Goal: Task Accomplishment & Management: Use online tool/utility

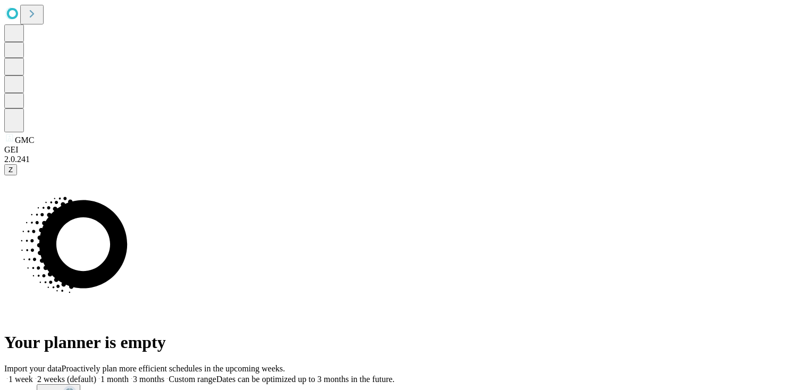
click at [13, 174] on span "Z" at bounding box center [11, 170] width 4 height 8
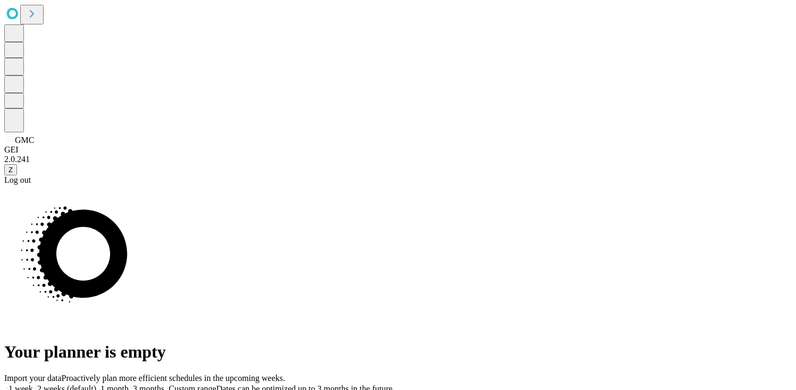
click at [53, 185] on div "Log out" at bounding box center [397, 180] width 787 height 10
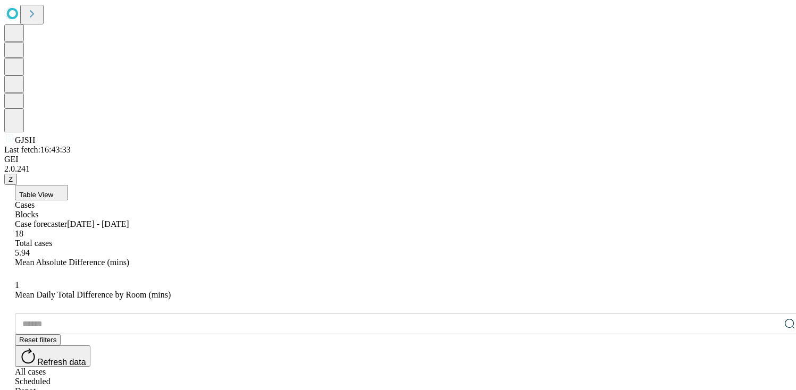
click at [770, 387] on div "Depot" at bounding box center [408, 392] width 787 height 10
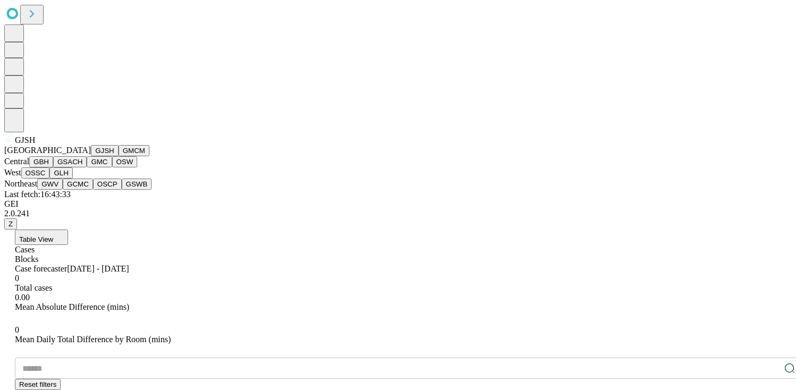
click at [119, 156] on button "GMCM" at bounding box center [134, 150] width 31 height 11
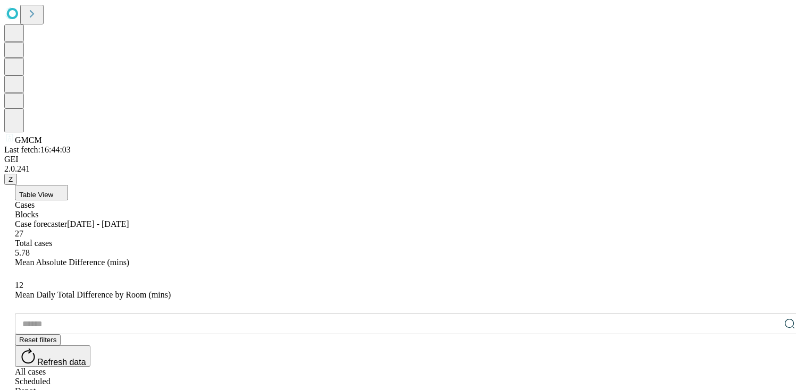
click at [768, 387] on div "Depot" at bounding box center [408, 392] width 787 height 10
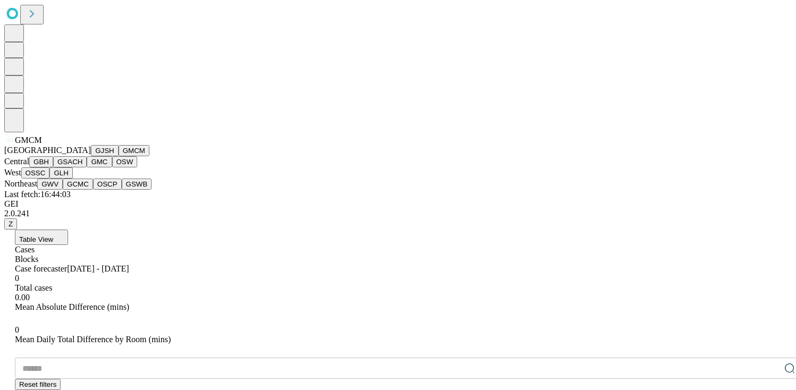
scroll to position [106, 0]
click at [87, 167] on button "GMC" at bounding box center [99, 161] width 25 height 11
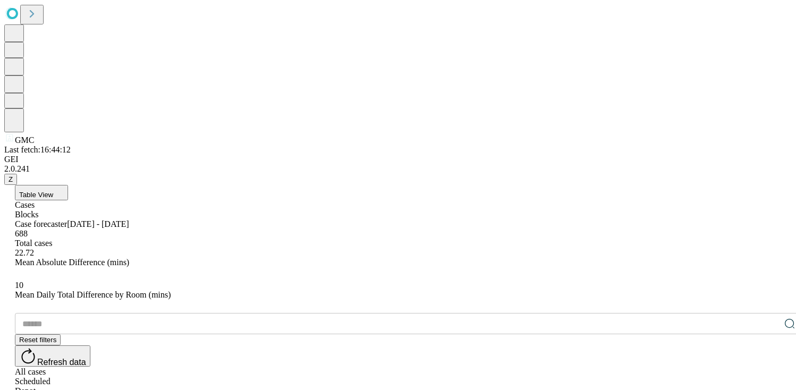
click at [760, 387] on div "Depot" at bounding box center [408, 392] width 787 height 10
drag, startPoint x: 315, startPoint y: 212, endPoint x: 387, endPoint y: 214, distance: 71.8
drag, startPoint x: 249, startPoint y: 213, endPoint x: 355, endPoint y: 211, distance: 106.4
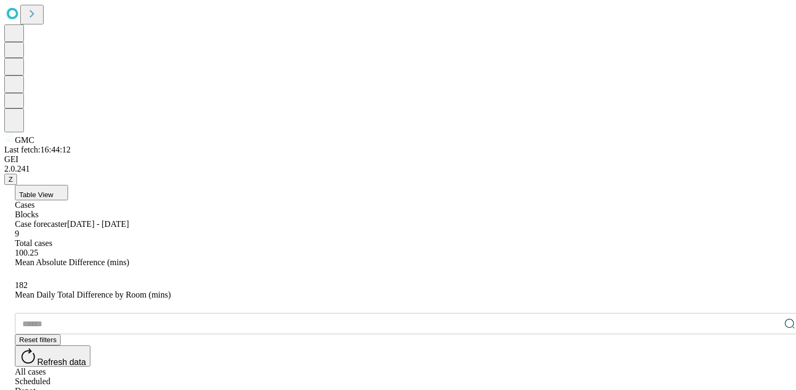
click at [401, 313] on div "​ Reset filters Refresh data All cases Scheduled Depot" at bounding box center [408, 354] width 787 height 83
drag, startPoint x: 497, startPoint y: 209, endPoint x: 523, endPoint y: 217, distance: 26.9
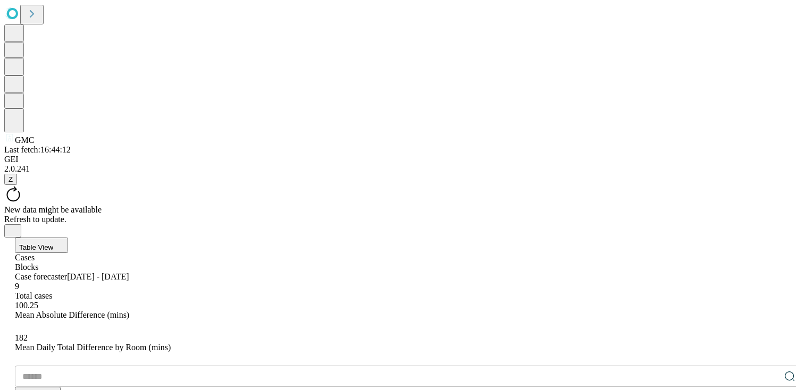
click at [434, 215] on div "Refresh to update." at bounding box center [397, 220] width 787 height 10
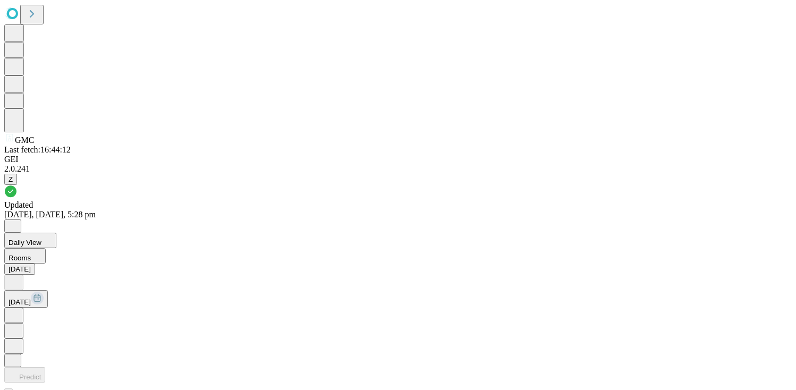
scroll to position [1012, 340]
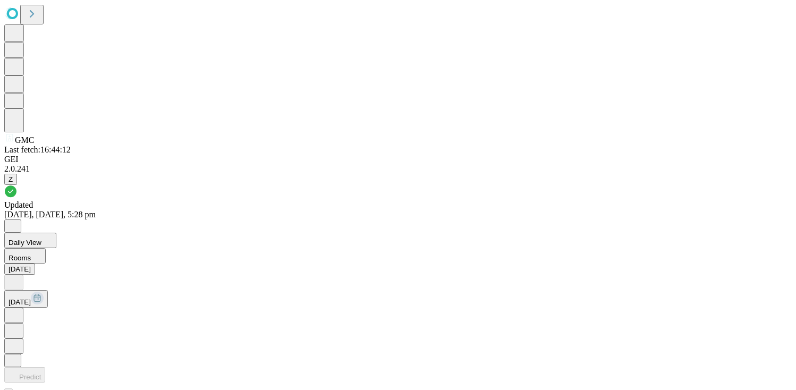
scroll to position [1012, 608]
click at [56, 233] on button "Daily View" at bounding box center [30, 240] width 52 height 15
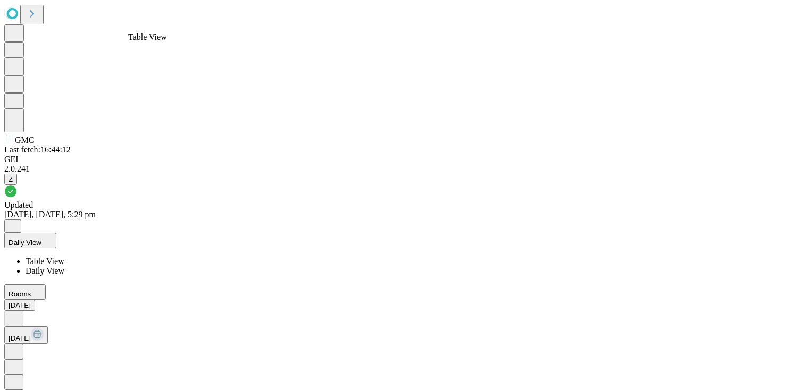
click at [64, 257] on span "Table View" at bounding box center [45, 261] width 39 height 9
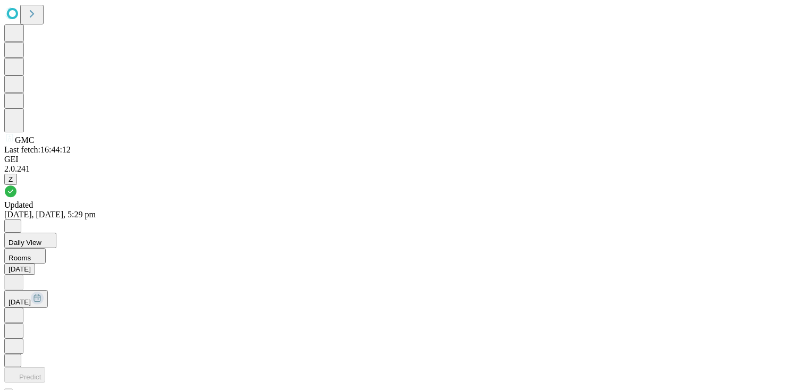
scroll to position [1012, 0]
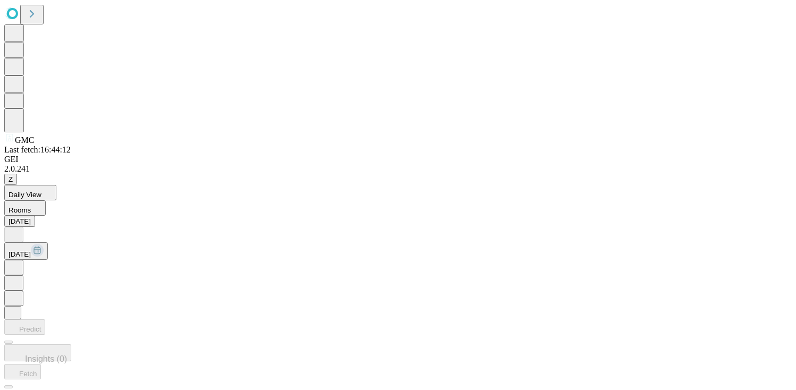
scroll to position [1012, 608]
